Goal: Task Accomplishment & Management: Use online tool/utility

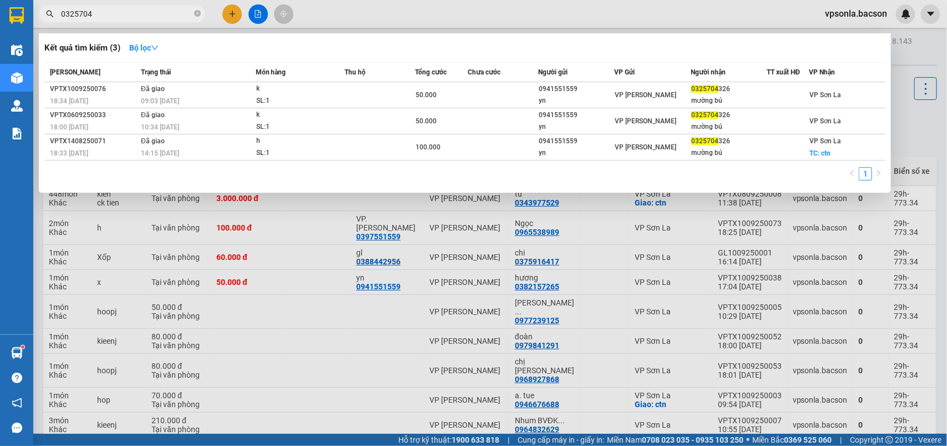
click at [239, 11] on div at bounding box center [473, 223] width 947 height 446
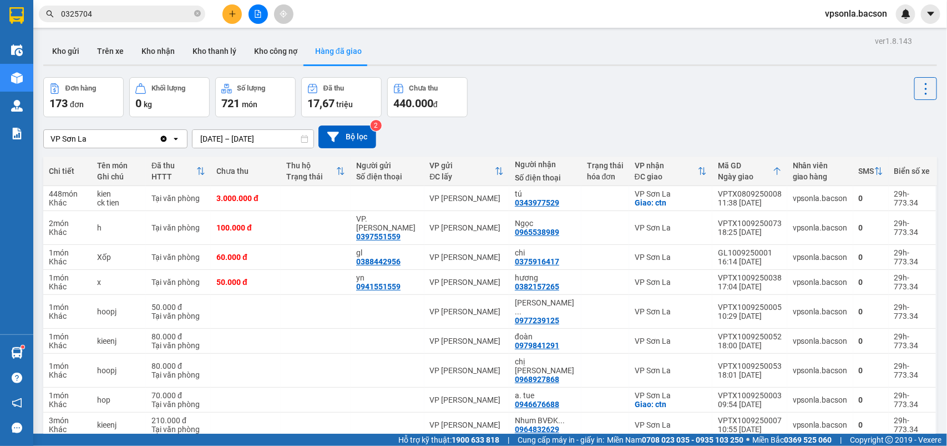
click at [221, 11] on div at bounding box center [257, 13] width 83 height 19
click at [229, 17] on icon "plus" at bounding box center [233, 14] width 8 height 8
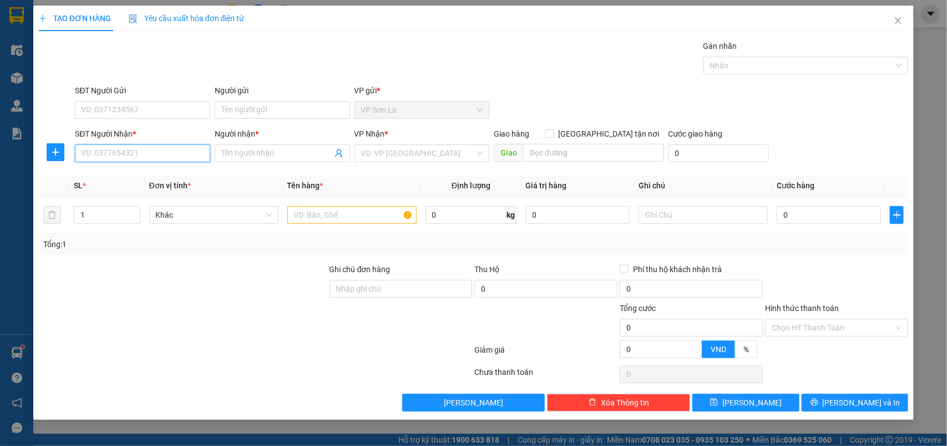
click at [188, 149] on input "SĐT Người Nhận *" at bounding box center [142, 153] width 135 height 18
click at [148, 178] on div "0984547777 - QUYẾT" at bounding box center [143, 176] width 122 height 12
type input "0984547777"
type input "QUYẾT"
type input "0984547777"
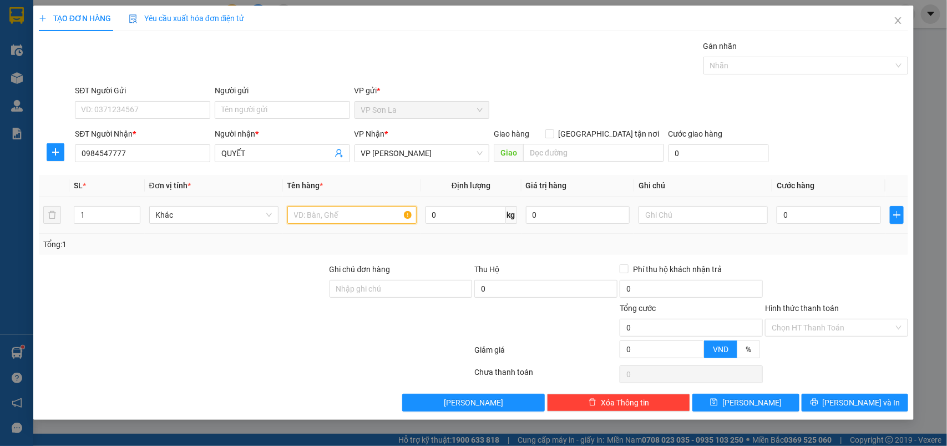
click at [307, 212] on input "text" at bounding box center [351, 215] width 129 height 18
type input "h"
click at [786, 217] on input "0" at bounding box center [829, 215] width 104 height 18
type input "50"
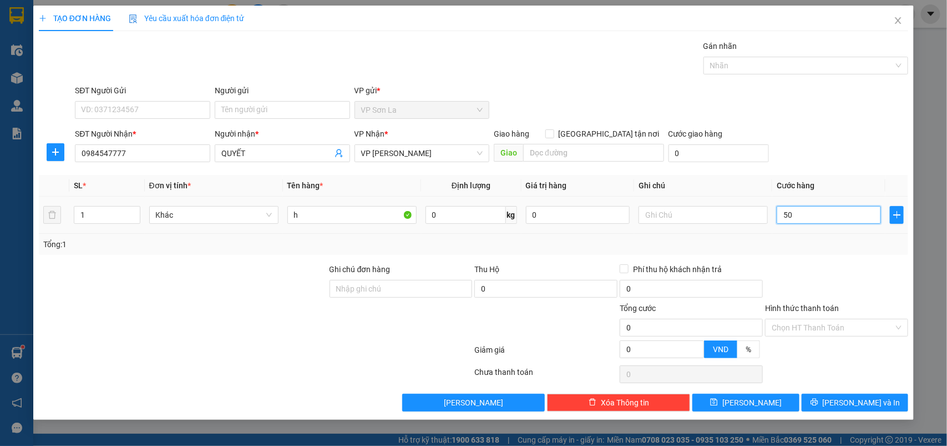
type input "50"
type input "50.000"
click at [794, 326] on input "Hình thức thanh toán" at bounding box center [833, 327] width 122 height 17
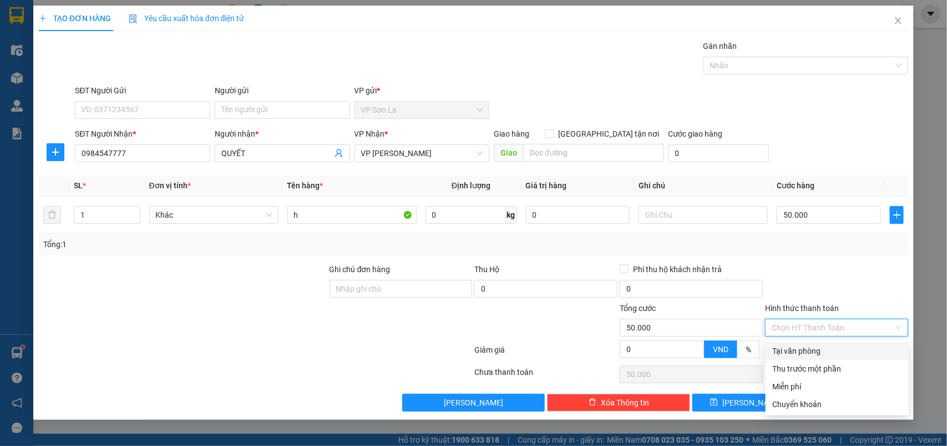
click at [798, 356] on div "Tại văn phòng" at bounding box center [838, 351] width 130 height 12
type input "0"
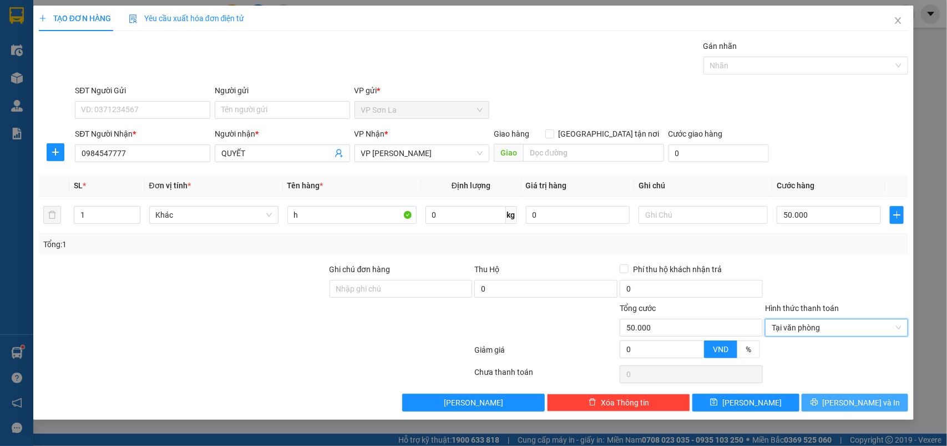
click at [817, 395] on button "[PERSON_NAME] và In" at bounding box center [855, 402] width 107 height 18
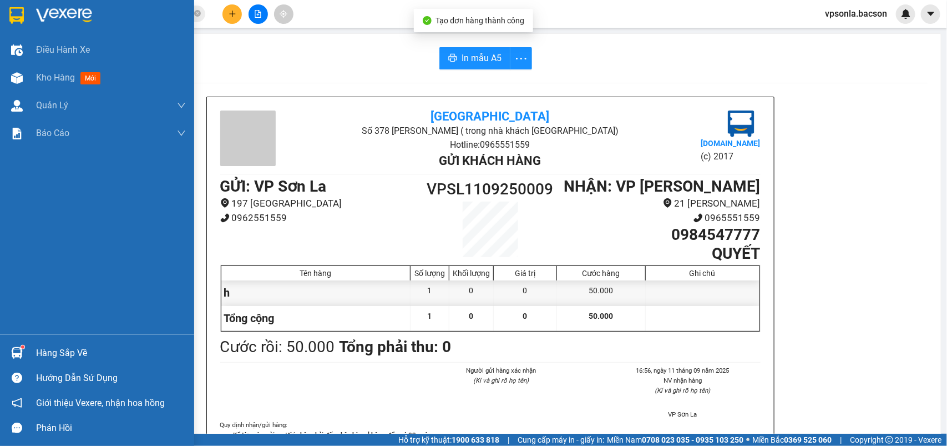
click at [7, 14] on div at bounding box center [16, 15] width 19 height 19
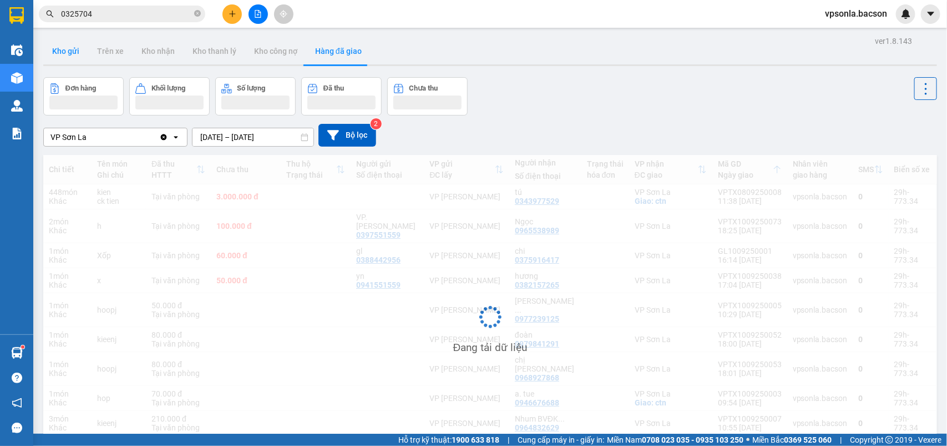
click at [67, 52] on button "Kho gửi" at bounding box center [65, 51] width 45 height 27
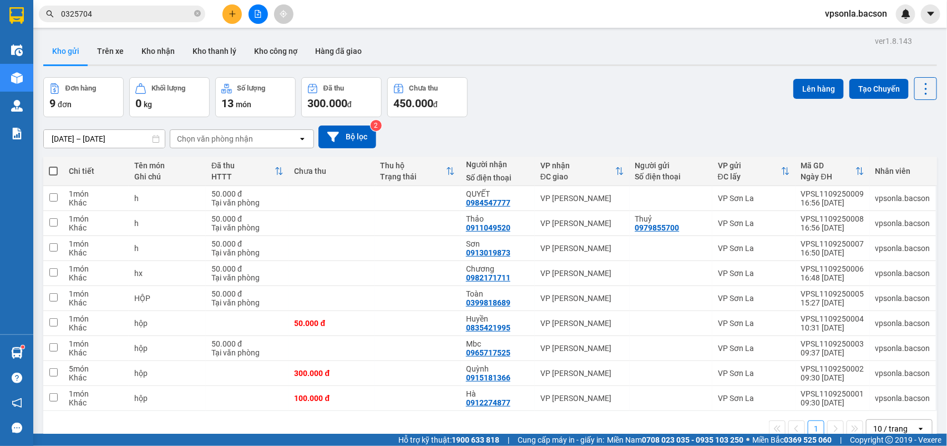
click at [890, 420] on div "10 / trang open" at bounding box center [899, 428] width 67 height 19
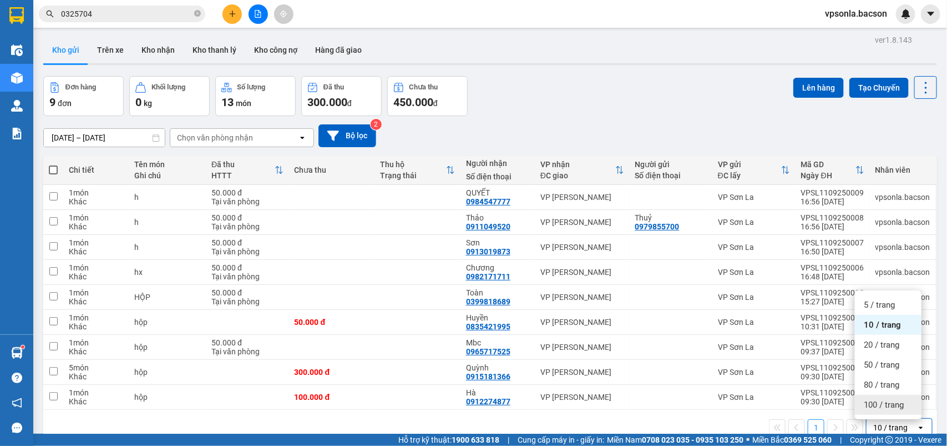
click at [891, 400] on span "100 / trang" at bounding box center [884, 404] width 40 height 11
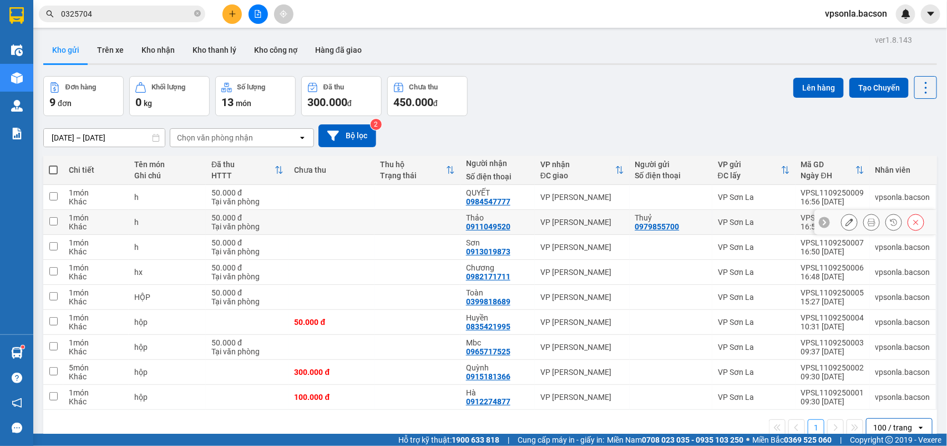
click at [868, 218] on icon at bounding box center [872, 222] width 8 height 8
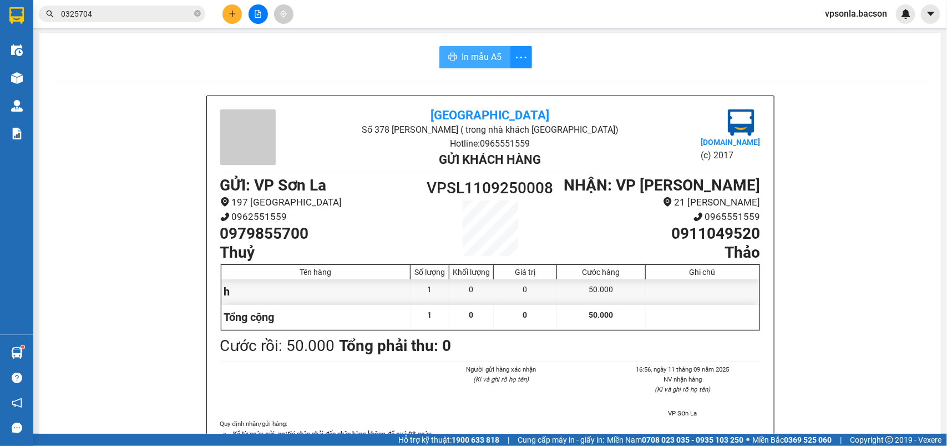
click at [469, 62] on span "In mẫu A5" at bounding box center [482, 57] width 40 height 14
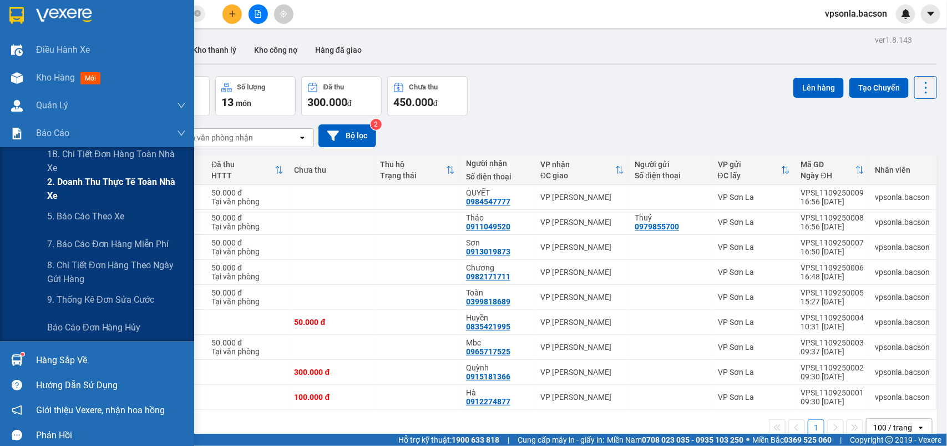
click at [57, 178] on span "2. Doanh thu thực tế toàn nhà xe" at bounding box center [116, 189] width 139 height 28
